Goal: Task Accomplishment & Management: Manage account settings

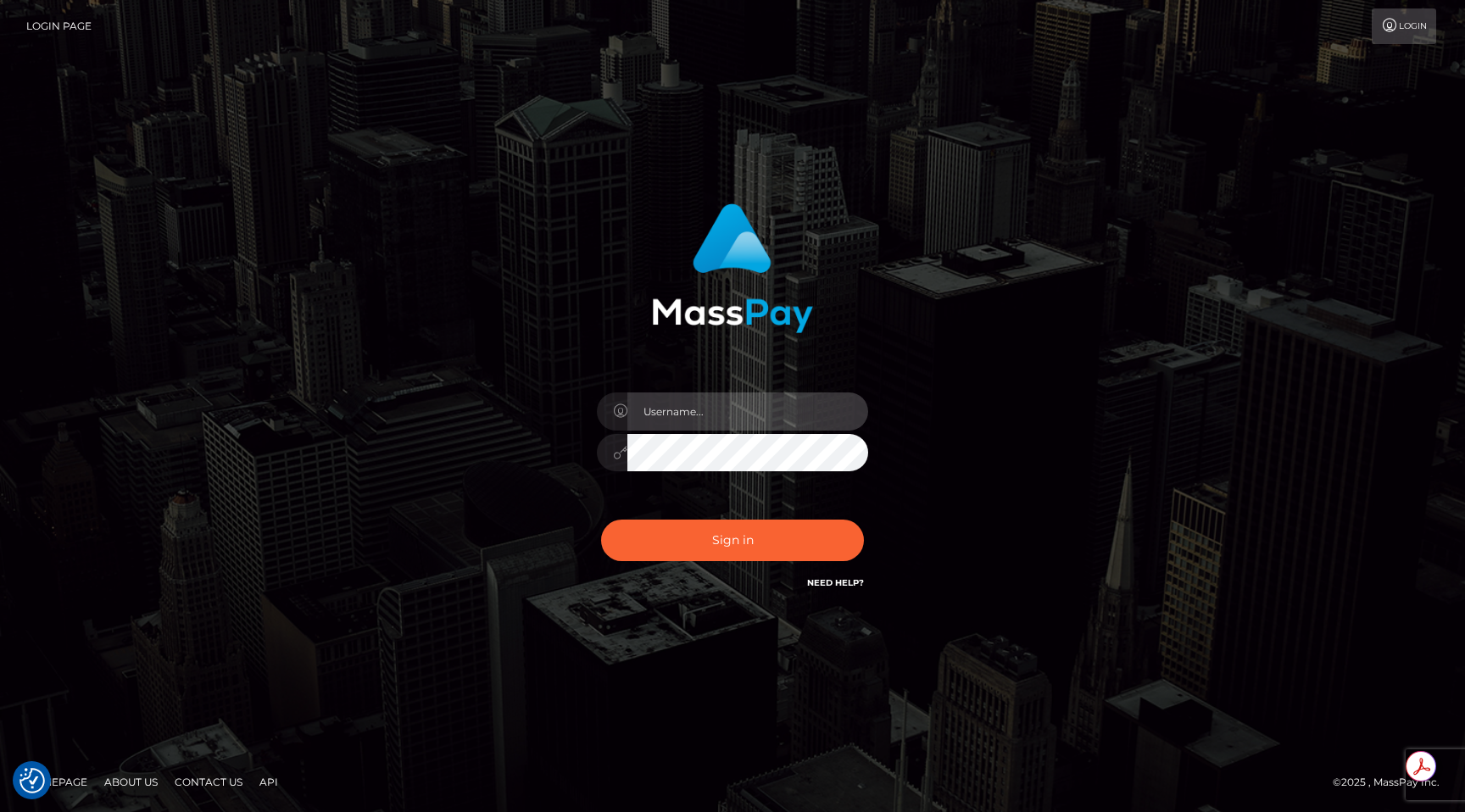
type input "egblue"
click at [601, 519] on button "Sign in" at bounding box center [732, 540] width 263 height 41
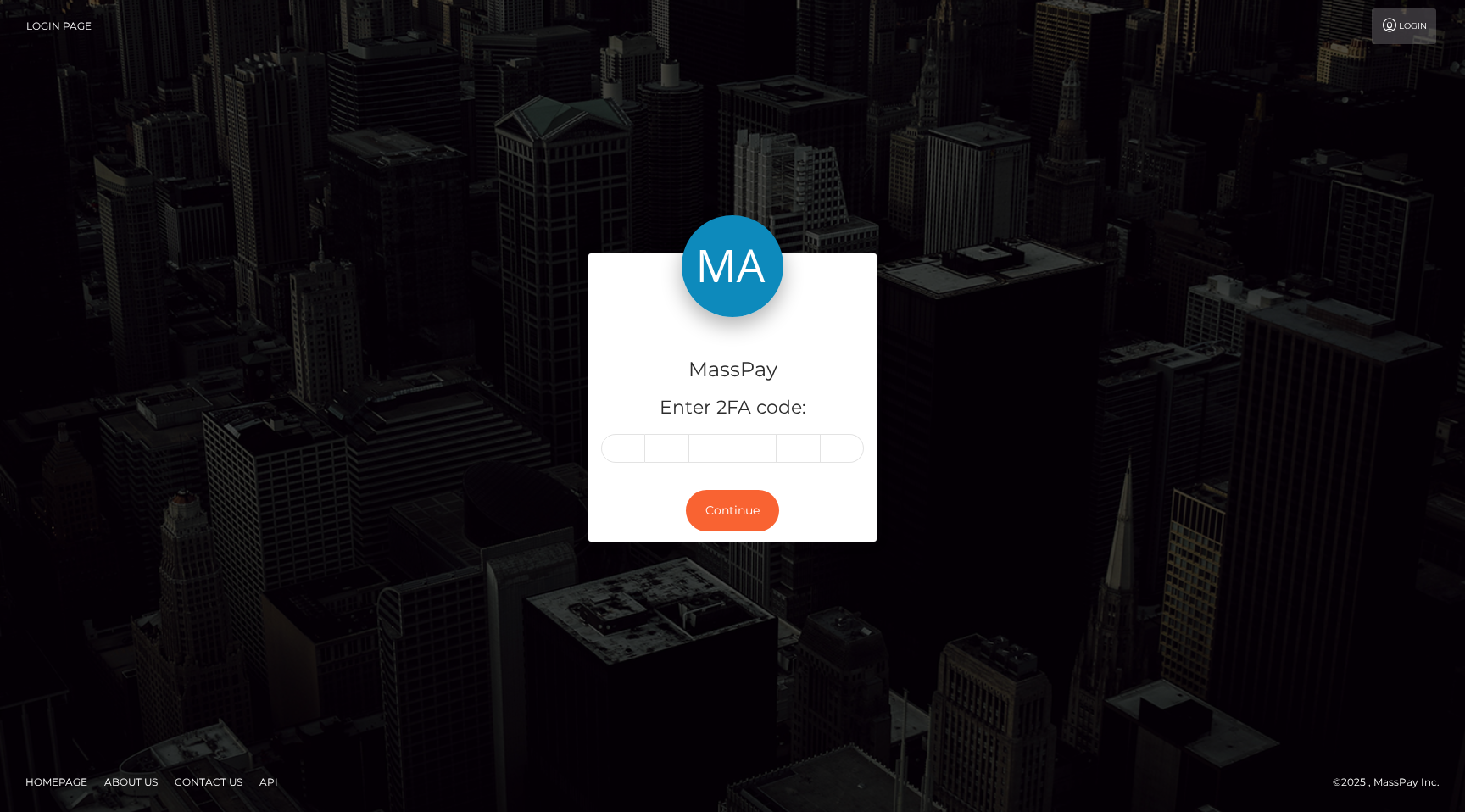
click at [627, 435] on input "text" at bounding box center [623, 448] width 44 height 29
type input "6"
type input "7"
type input "6"
type input "5"
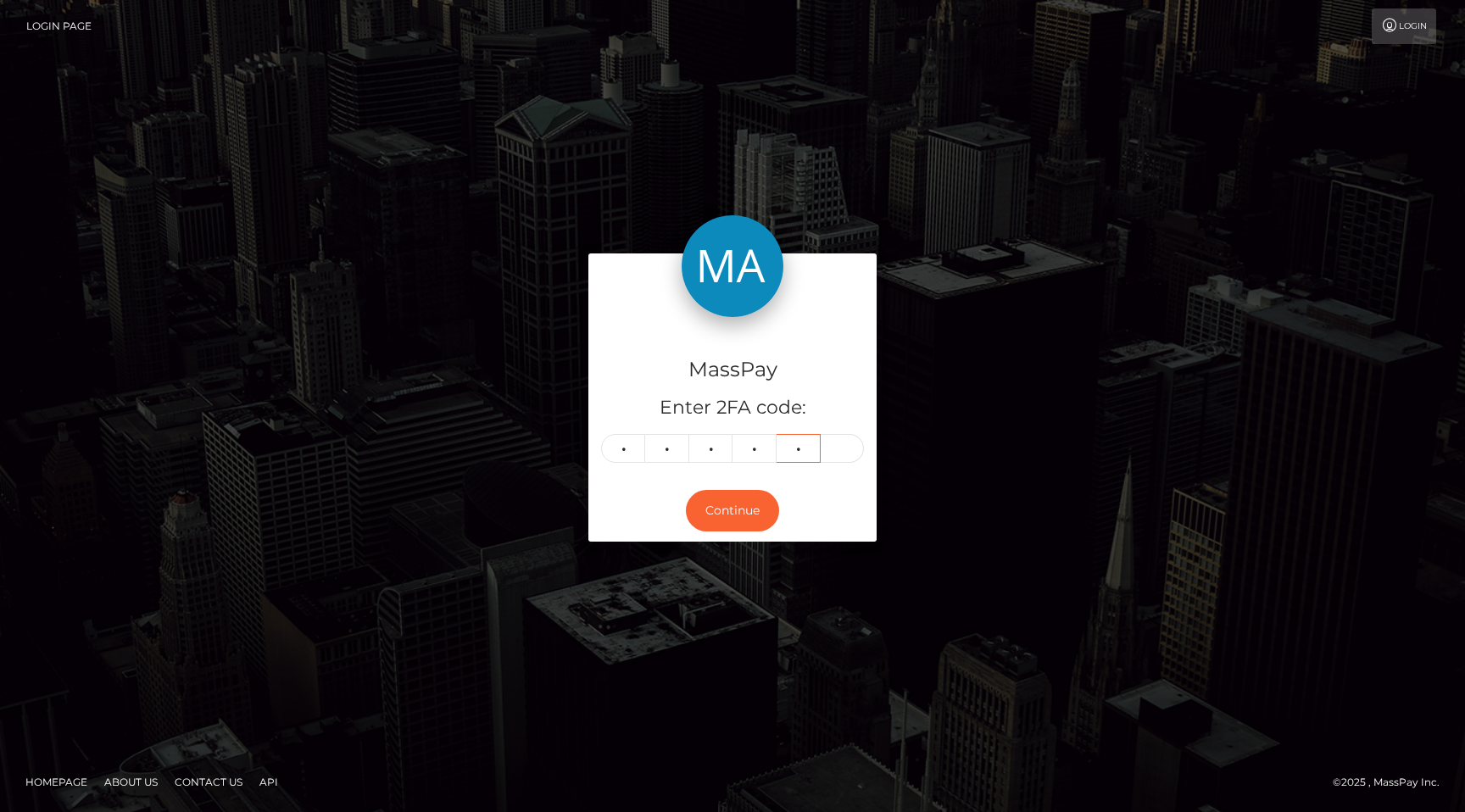
type input "3"
type input "2"
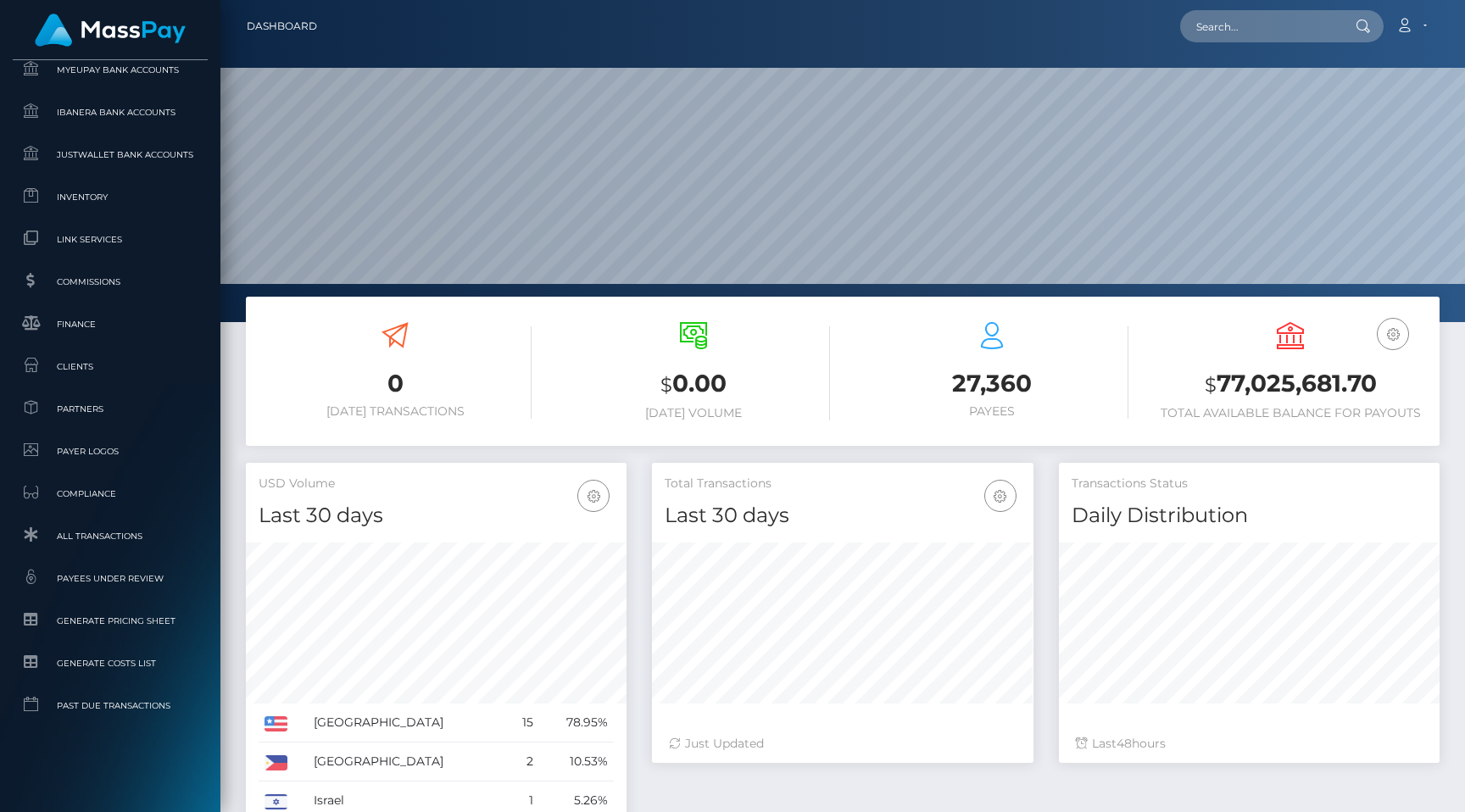
scroll to position [300, 380]
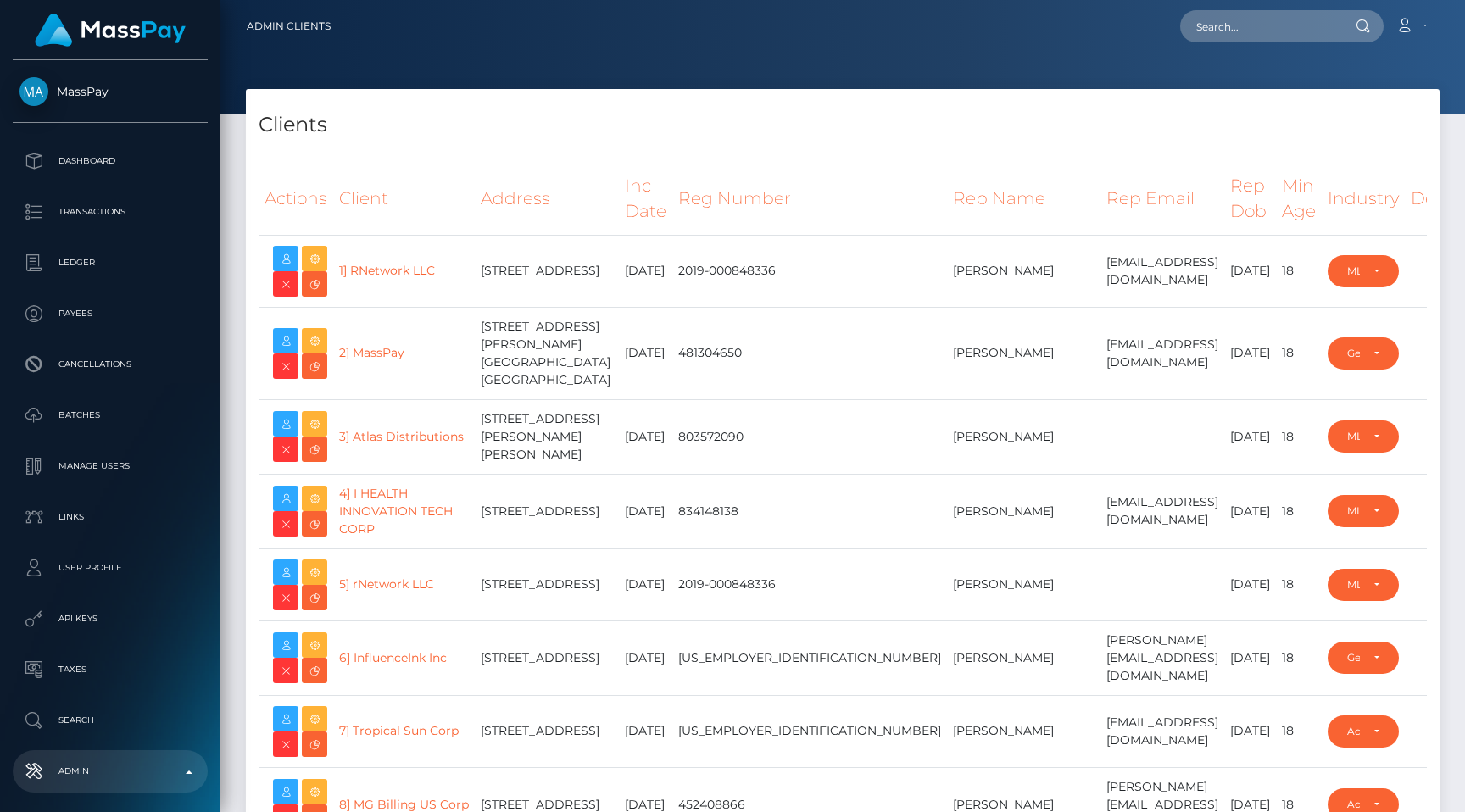
select select "223"
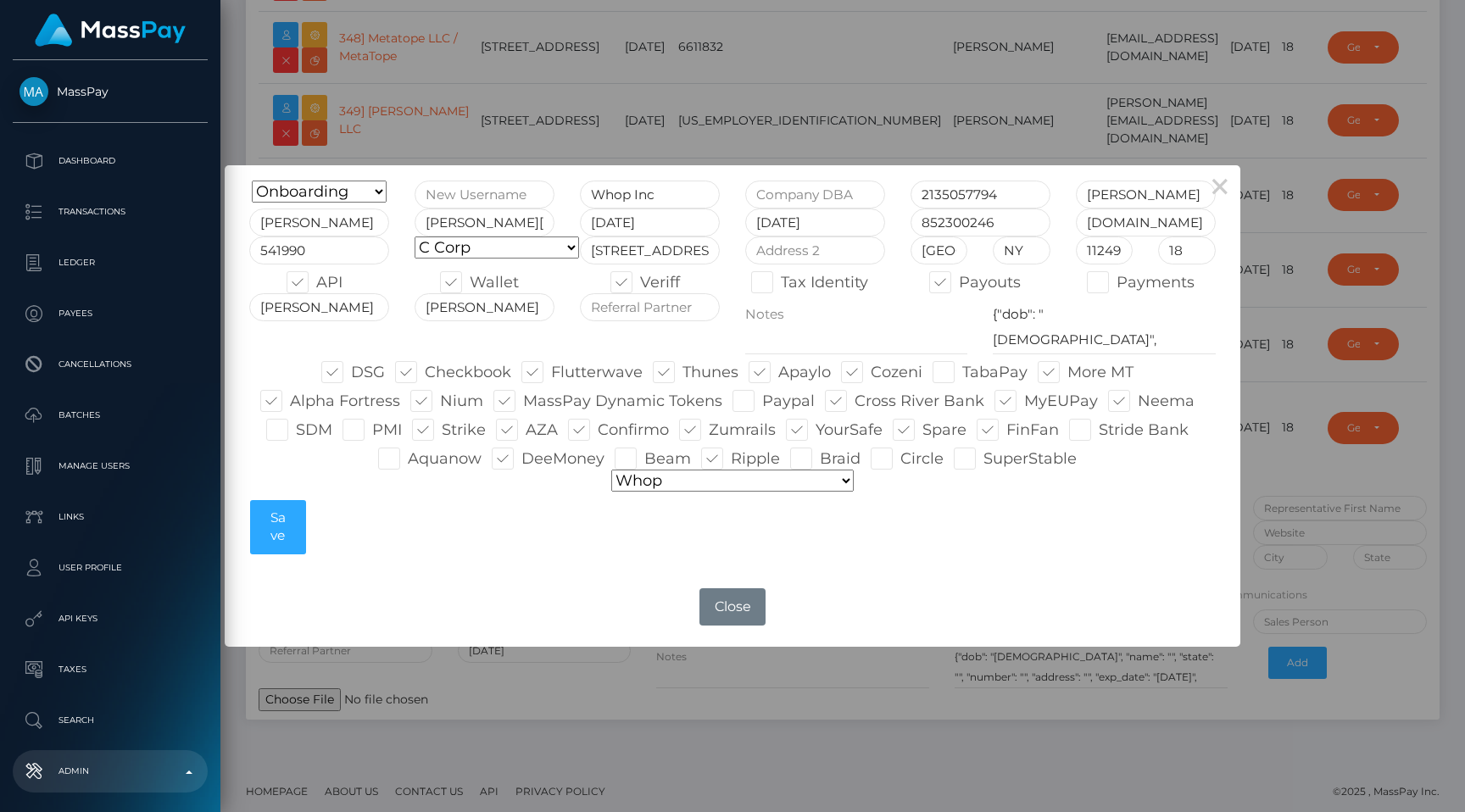
click at [724, 470] on select "Default pricing Zero Fees WowVegas Whop VSMedia Promotion Unlockt.json Tilia Th…" at bounding box center [732, 480] width 243 height 22
click at [730, 452] on span at bounding box center [730, 458] width 0 height 19
click at [730, 452] on input "Ripple" at bounding box center [736, 452] width 11 height 11
checkbox input "false"
click at [287, 526] on button "Save" at bounding box center [277, 527] width 55 height 55
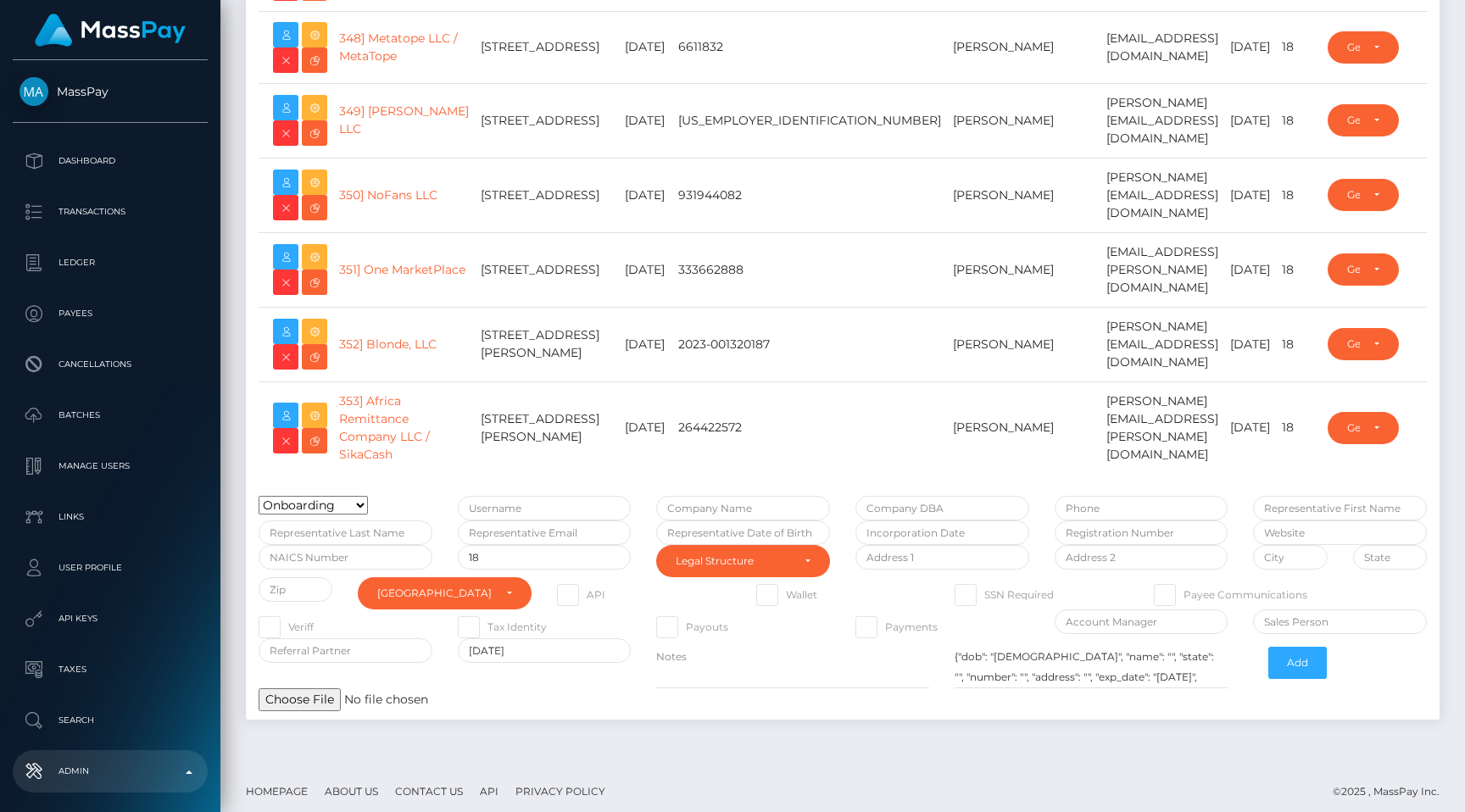
type input "egblue"
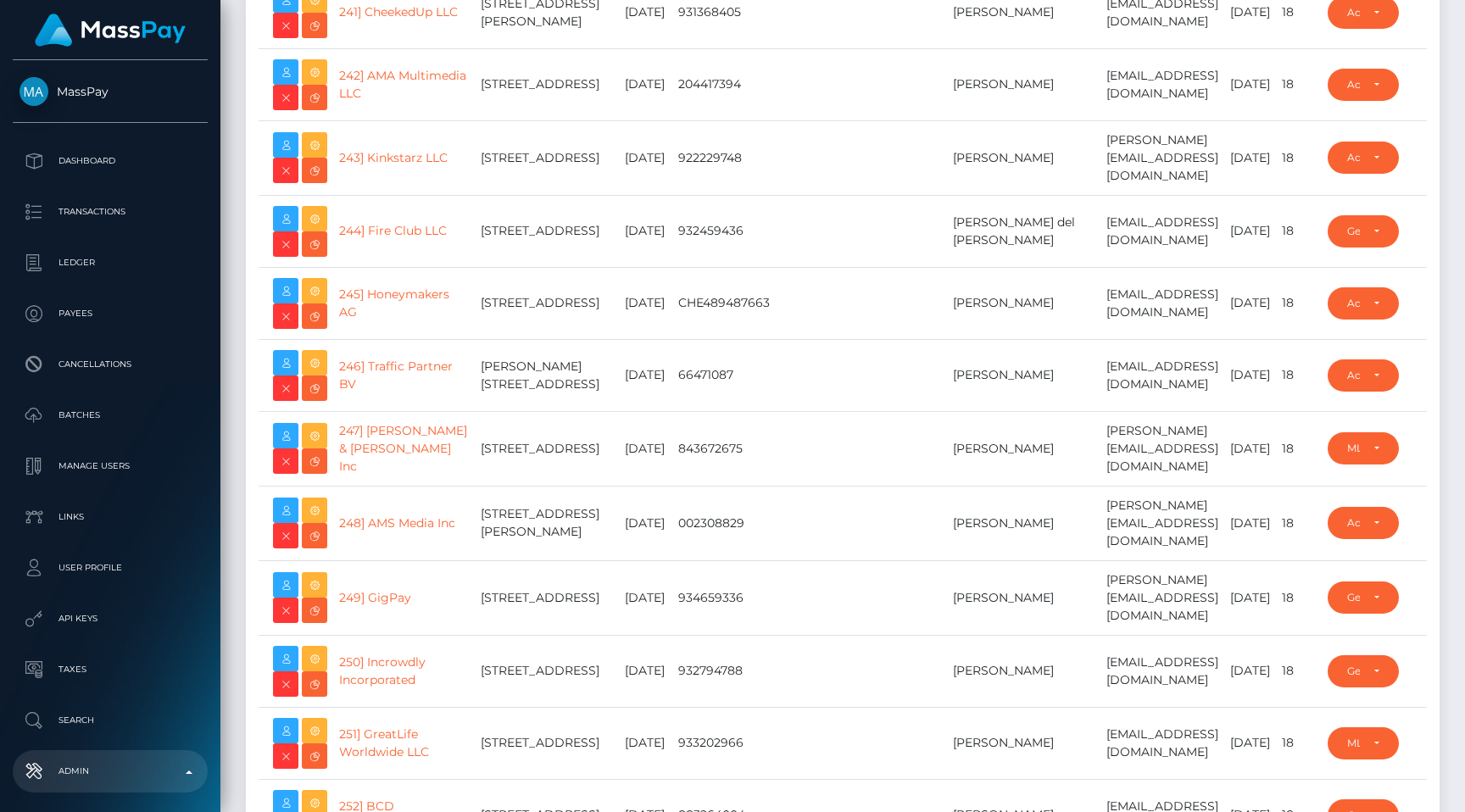
scroll to position [0, 0]
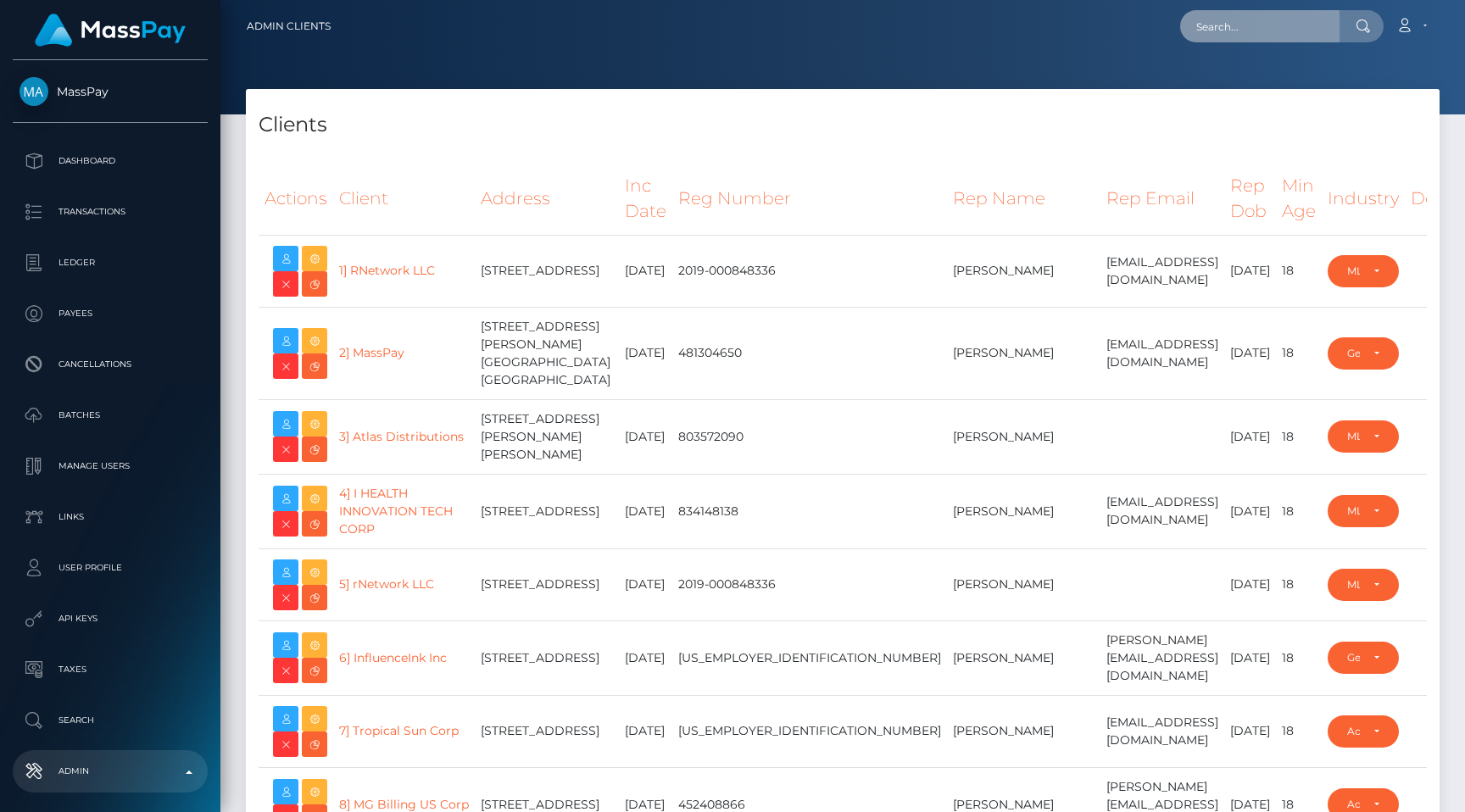
click at [1279, 17] on input "text" at bounding box center [1259, 26] width 160 height 33
paste input "Knowledge Events Pty Ltd"
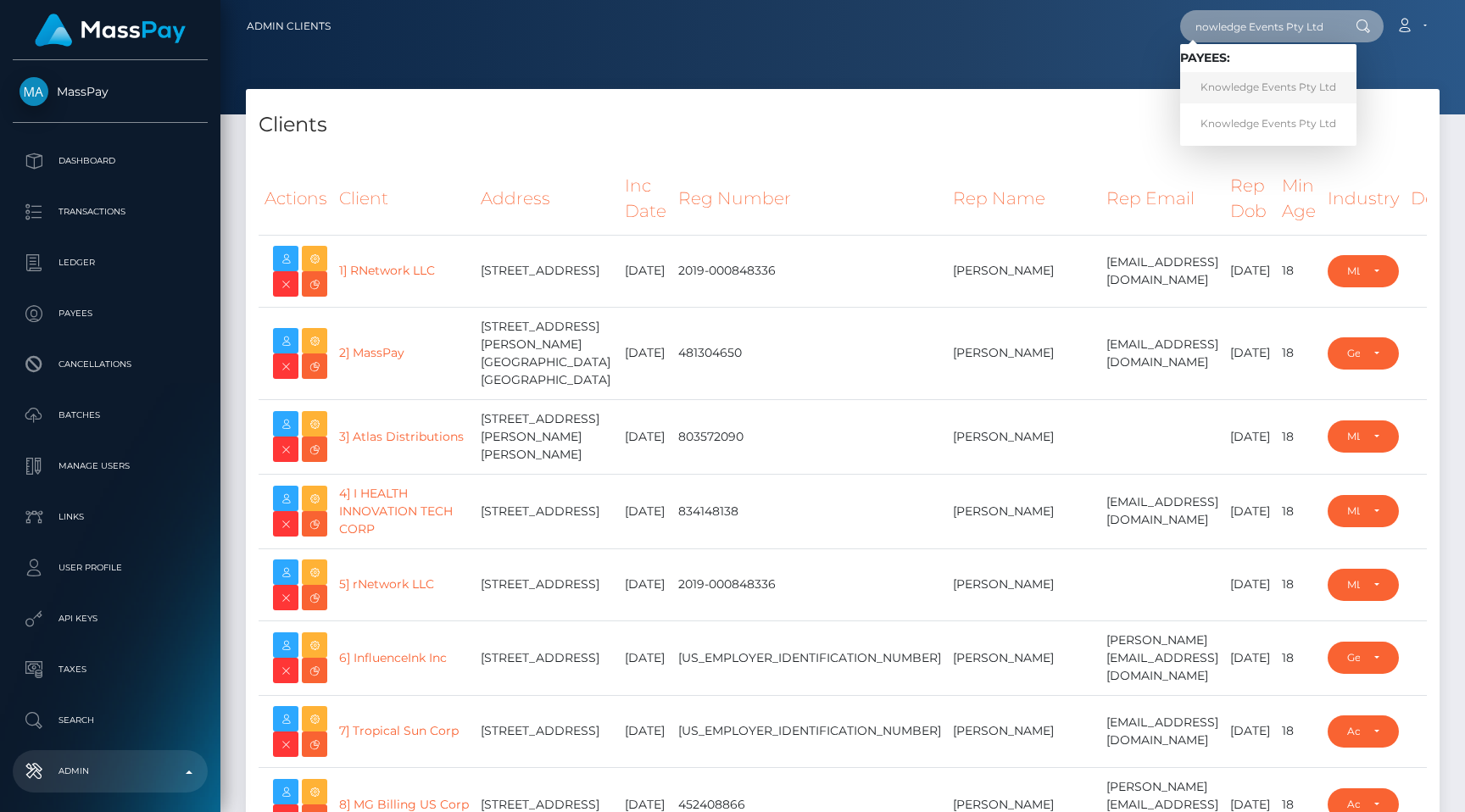
type input "Knowledge Events Pty Ltd"
click at [1253, 79] on link "Knowledge Events Pty Ltd" at bounding box center [1268, 88] width 176 height 32
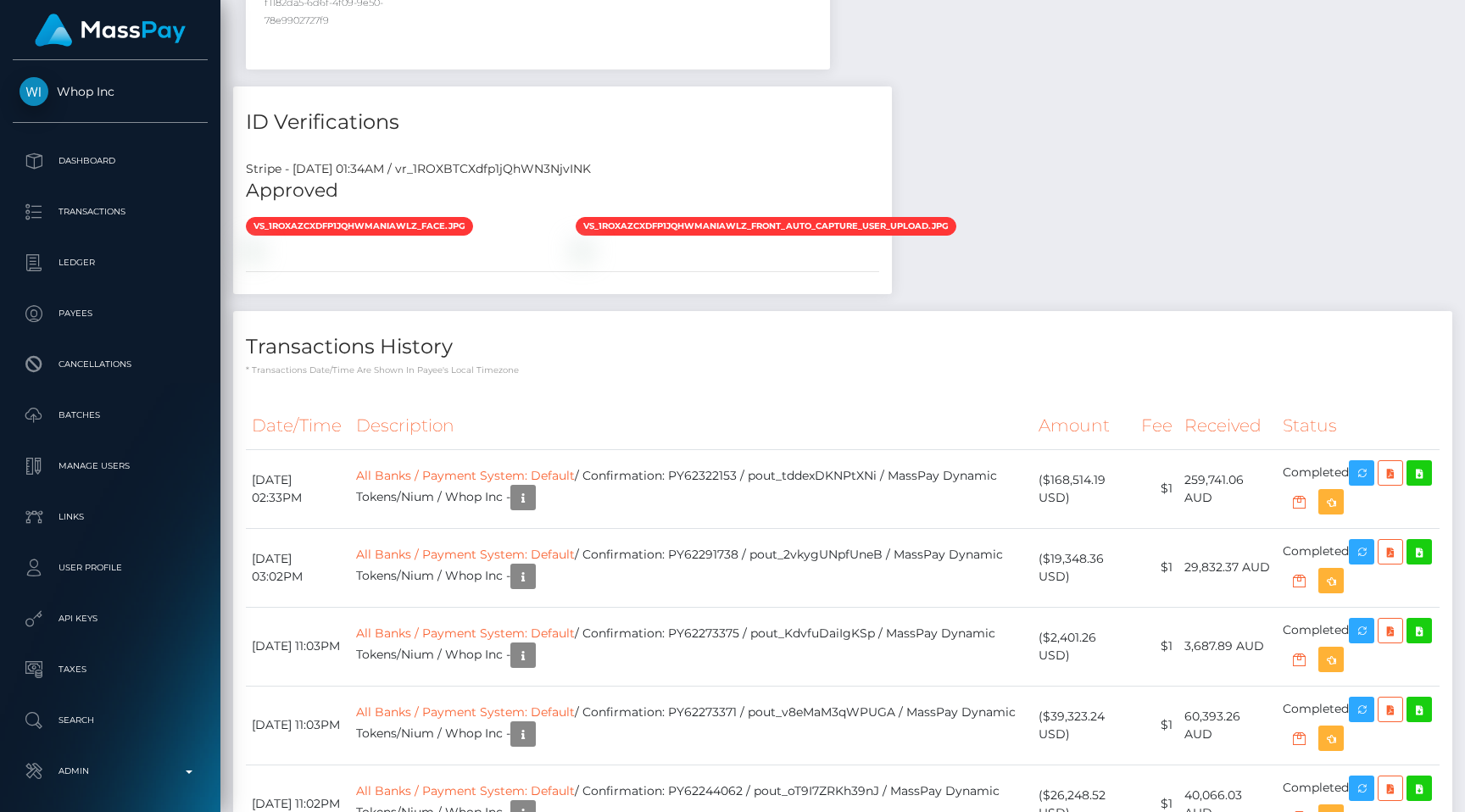
scroll to position [1380, 0]
